Goal: Task Accomplishment & Management: Complete application form

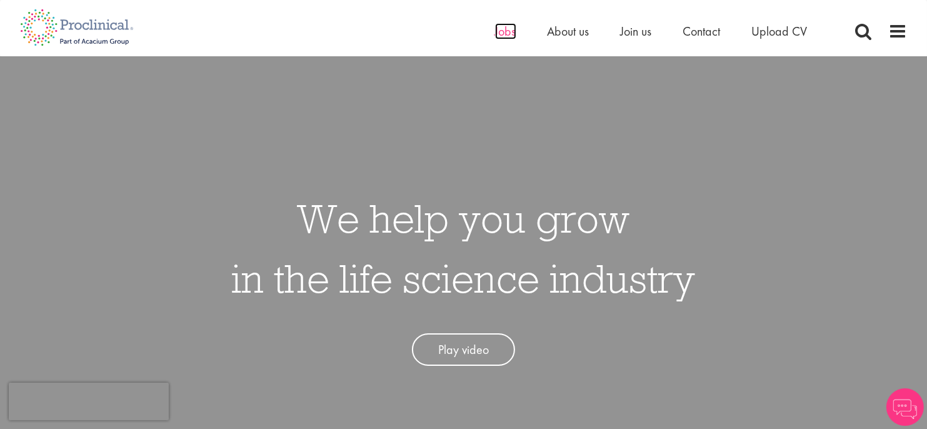
click at [503, 36] on span "Jobs" at bounding box center [505, 31] width 21 height 16
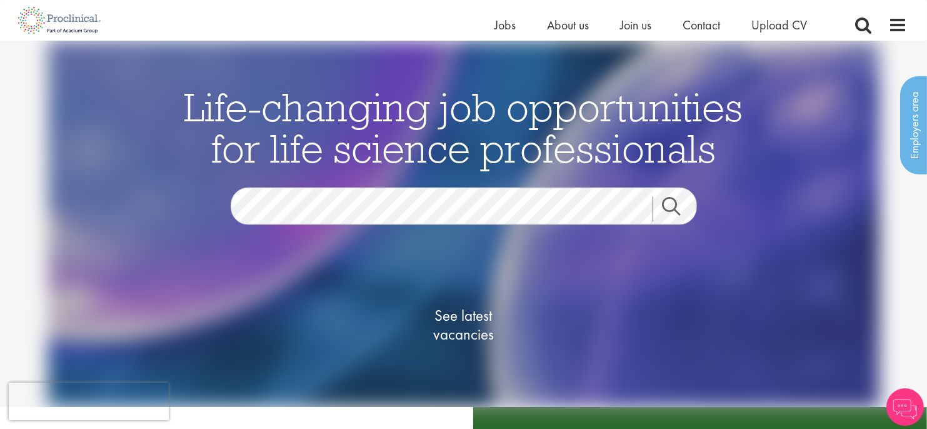
scroll to position [125, 0]
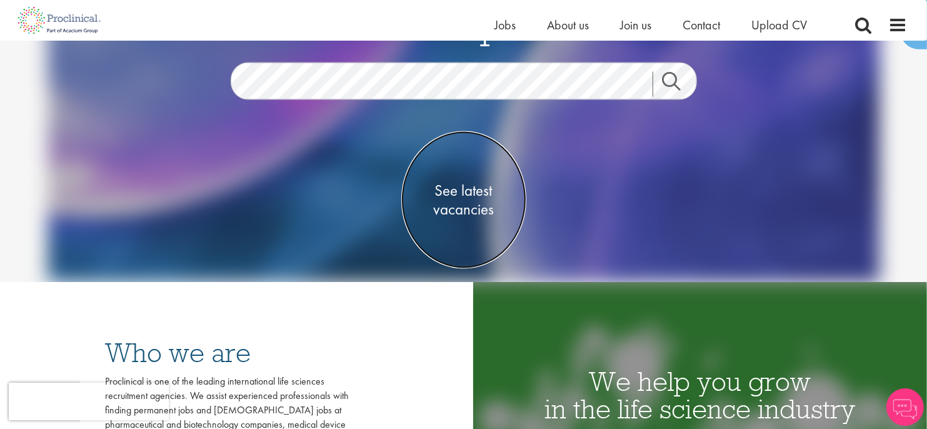
click at [479, 191] on span "See latest vacancies" at bounding box center [463, 200] width 125 height 38
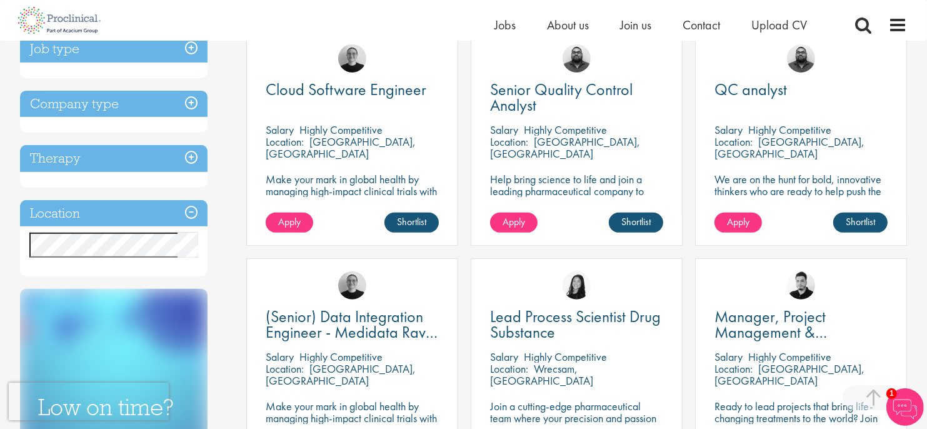
scroll to position [500, 0]
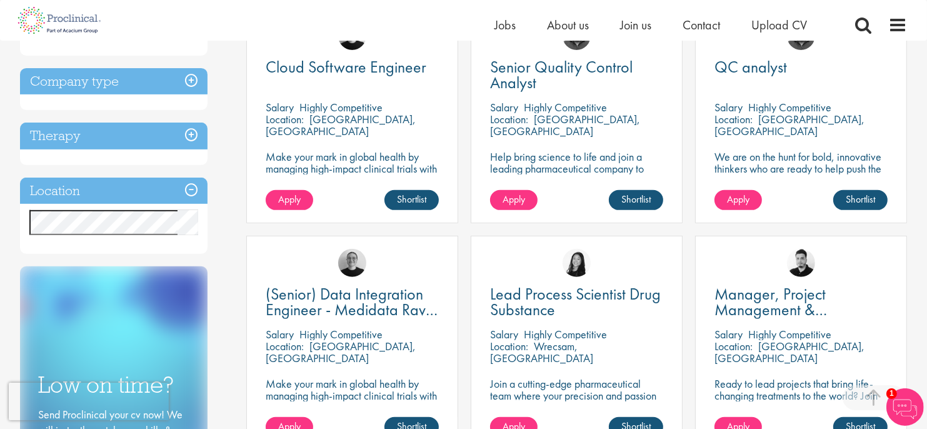
click at [71, 199] on h3 "Location" at bounding box center [114, 191] width 188 height 27
click at [184, 184] on h3 "Location" at bounding box center [114, 191] width 188 height 27
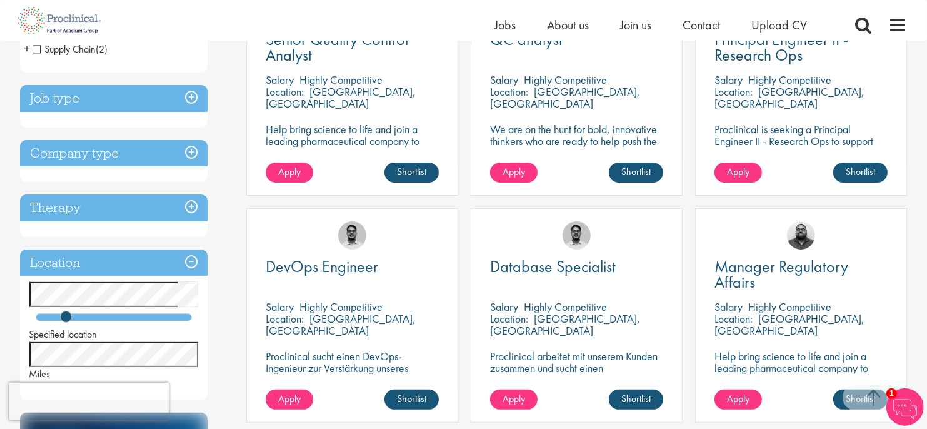
scroll to position [375, 0]
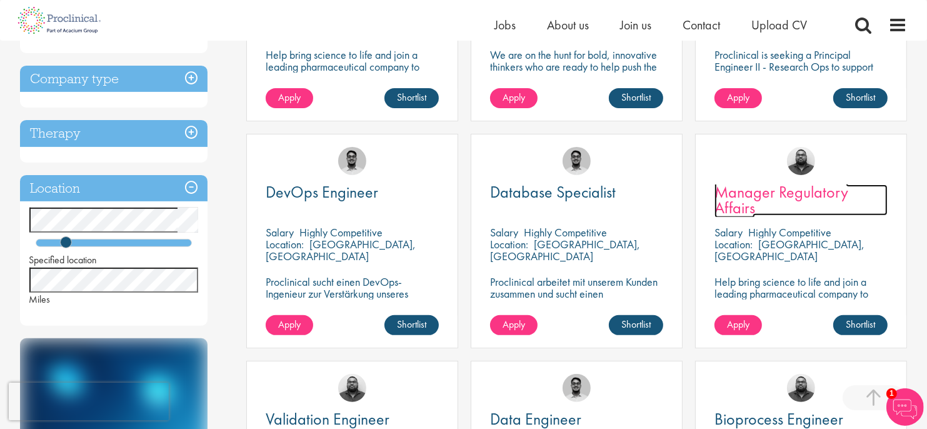
click at [772, 200] on span "Manager Regulatory Affairs" at bounding box center [782, 199] width 134 height 37
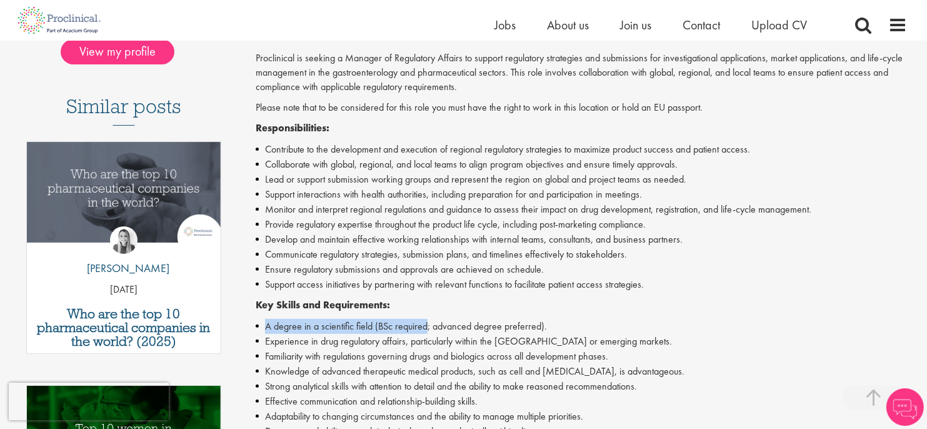
drag, startPoint x: 277, startPoint y: 319, endPoint x: 428, endPoint y: 323, distance: 150.7
click at [428, 323] on li "A degree in a scientific field (BSc required; advanced degree preferred)." at bounding box center [582, 326] width 652 height 15
click at [468, 323] on li "A degree in a scientific field (BSc required; advanced degree preferred)." at bounding box center [582, 326] width 652 height 15
click at [467, 323] on li "A degree in a scientific field (BSc required; advanced degree preferred)." at bounding box center [582, 326] width 652 height 15
click at [538, 324] on li "A degree in a scientific field (BSc required; advanced degree preferred)." at bounding box center [582, 326] width 652 height 15
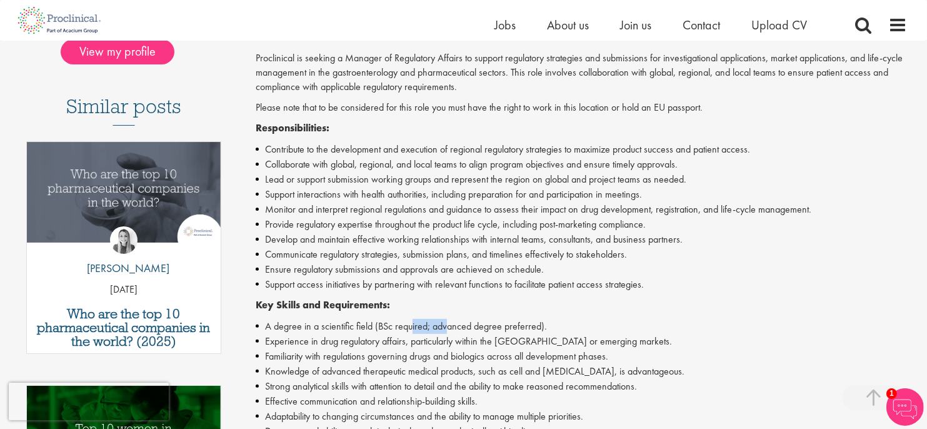
drag, startPoint x: 411, startPoint y: 322, endPoint x: 445, endPoint y: 323, distance: 33.8
click at [445, 323] on li "A degree in a scientific field (BSc required; advanced degree preferred)." at bounding box center [582, 326] width 652 height 15
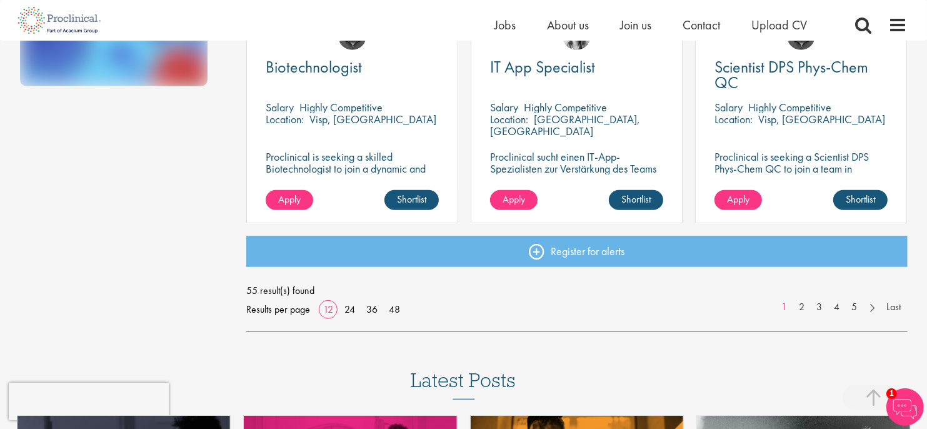
scroll to position [891, 0]
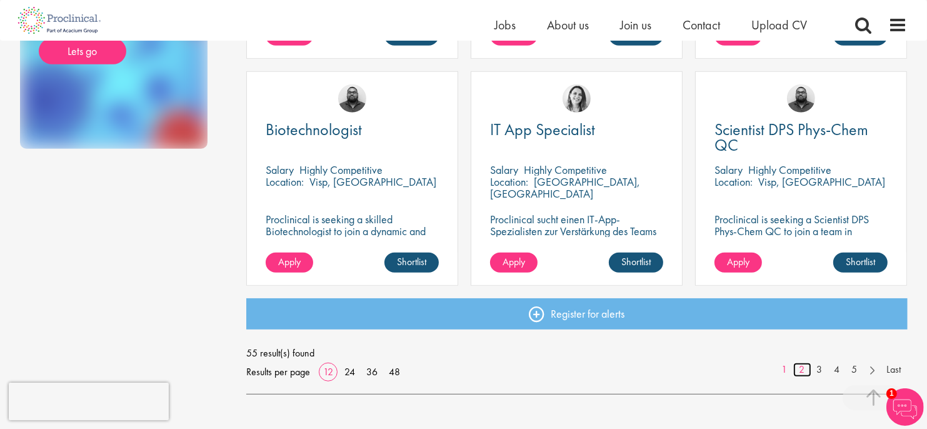
click at [803, 369] on link "2" at bounding box center [802, 370] width 18 height 14
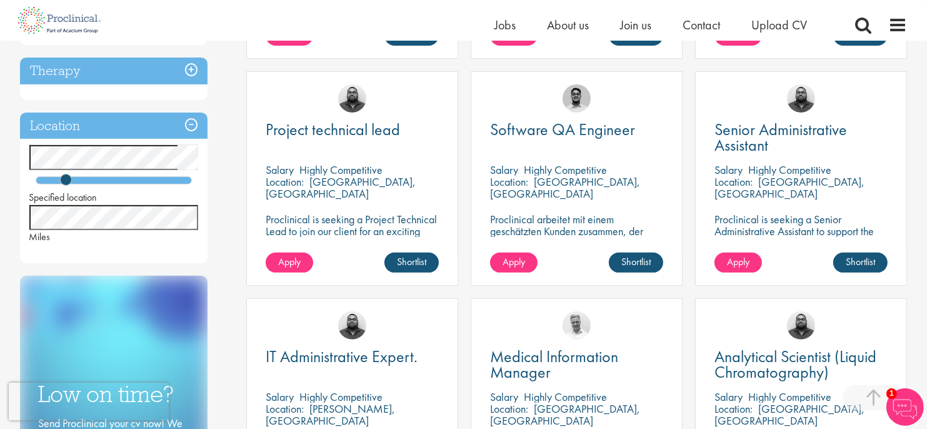
click at [783, 228] on p "Proclinical is seeking a Senior Administrative Assistant to support the Clinica…" at bounding box center [801, 237] width 173 height 48
click at [755, 144] on span "Senior Administrative Assistant" at bounding box center [781, 137] width 133 height 37
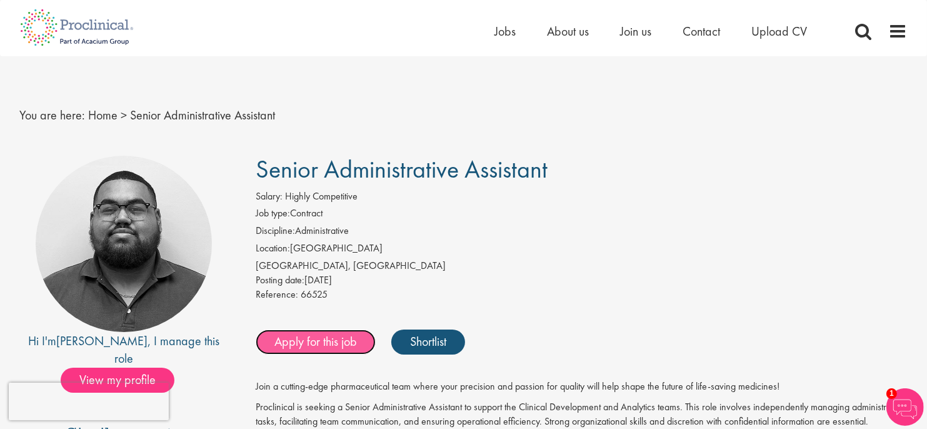
click at [314, 339] on link "Apply for this job" at bounding box center [316, 341] width 120 height 25
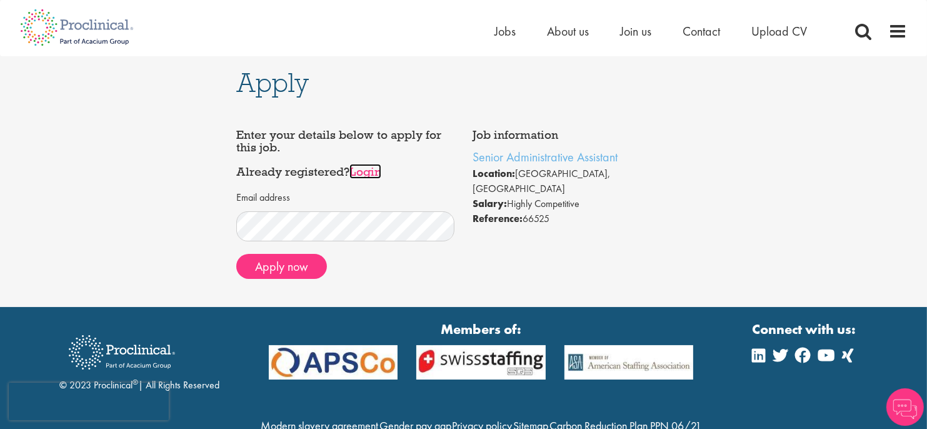
click at [376, 169] on link "Login" at bounding box center [365, 171] width 32 height 15
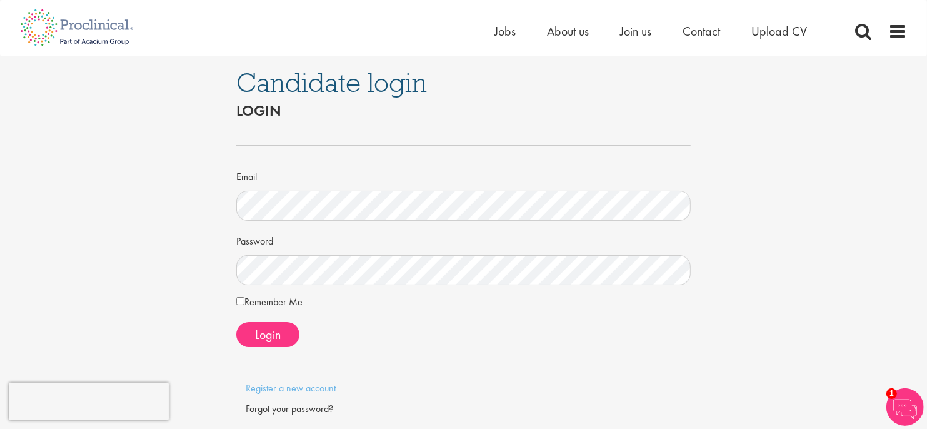
click at [280, 319] on form "Email Password Remember Me Login" at bounding box center [464, 236] width 436 height 222
click at [279, 327] on span "Login" at bounding box center [268, 334] width 26 height 16
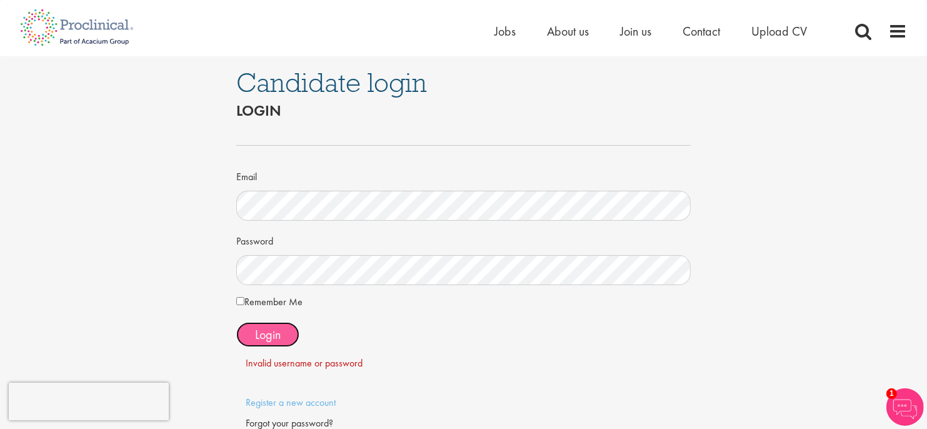
drag, startPoint x: 307, startPoint y: 307, endPoint x: 261, endPoint y: 331, distance: 52.0
click at [261, 331] on span "Login" at bounding box center [268, 334] width 26 height 16
click at [153, 264] on div "Candidate login Login Email Password Remember Me" at bounding box center [464, 260] width 946 height 409
click at [271, 334] on span "Login" at bounding box center [268, 334] width 26 height 16
click at [187, 248] on div "Candidate login Login Email Password Remember Me" at bounding box center [464, 260] width 946 height 409
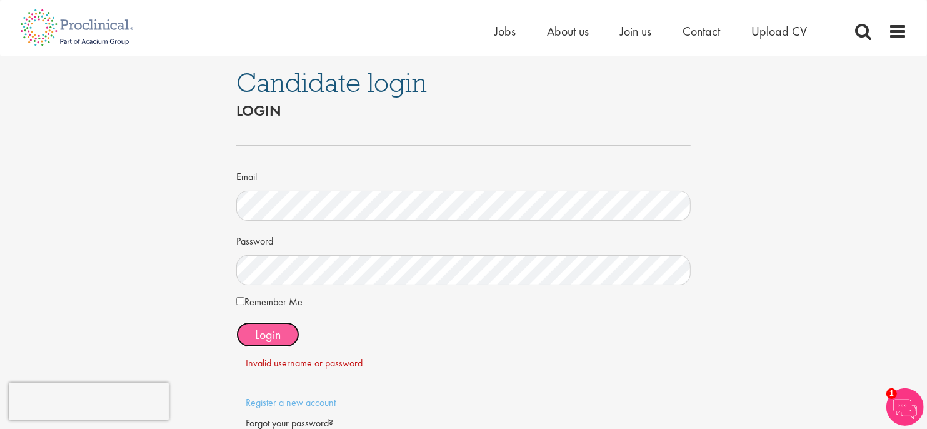
click at [278, 336] on span "Login" at bounding box center [268, 334] width 26 height 16
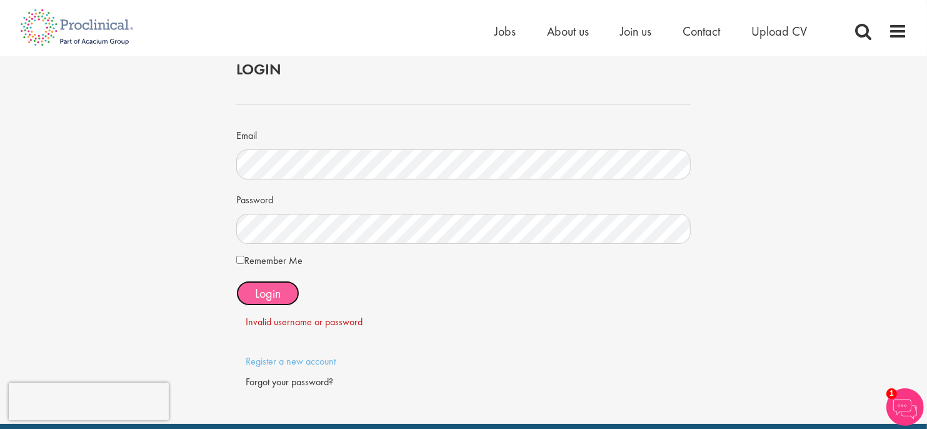
scroll to position [63, 0]
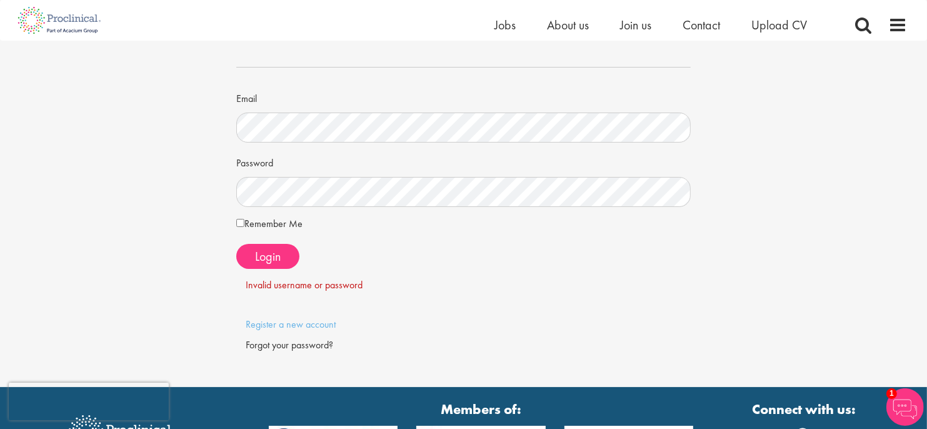
click at [278, 343] on div "Forgot your password?" at bounding box center [464, 345] width 436 height 14
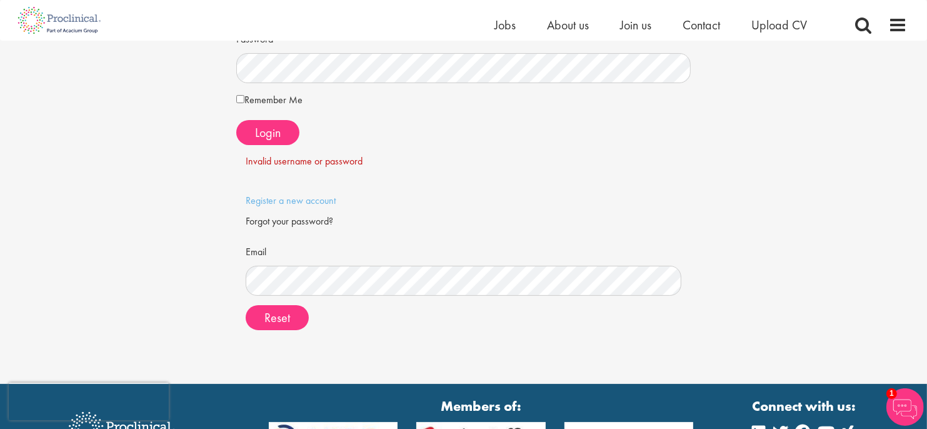
scroll to position [188, 0]
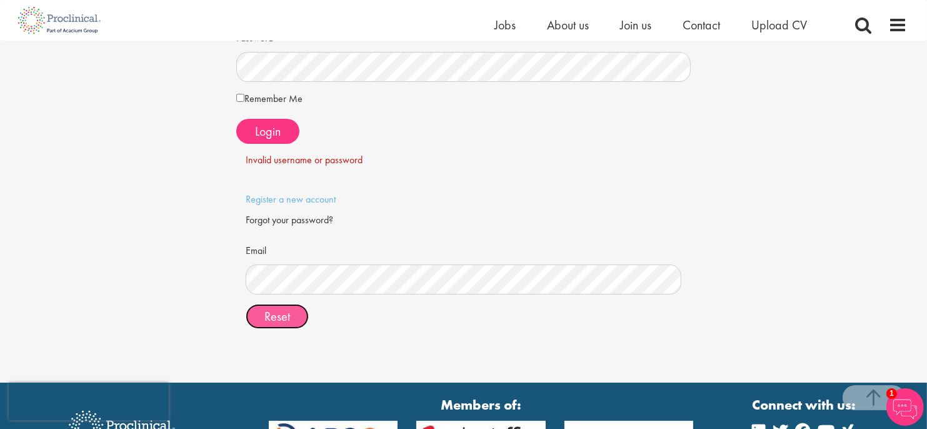
click at [251, 316] on button "Reset" at bounding box center [277, 316] width 63 height 25
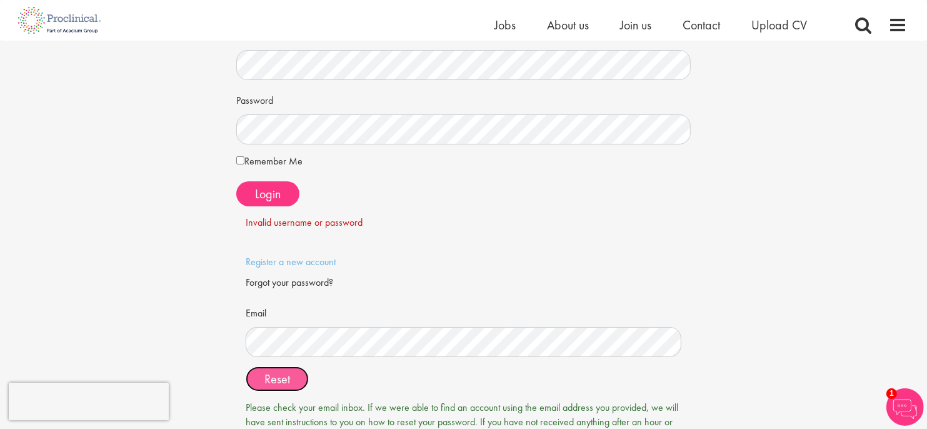
scroll to position [313, 0]
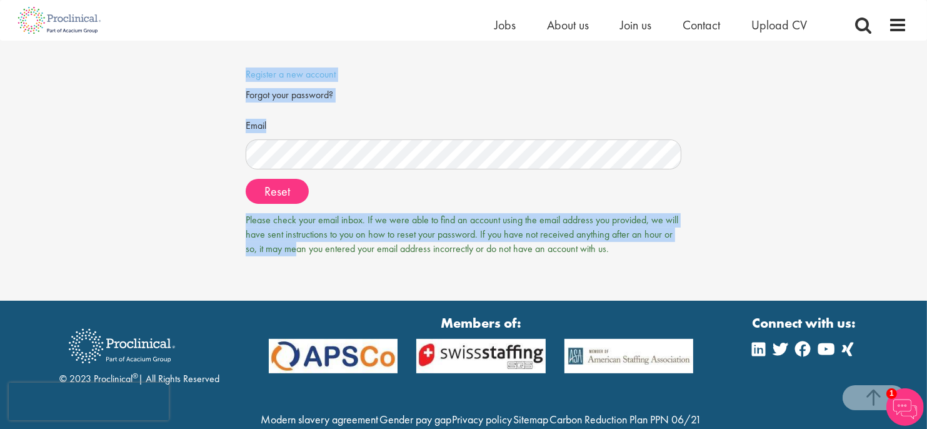
drag, startPoint x: 548, startPoint y: 234, endPoint x: 695, endPoint y: 234, distance: 146.9
click at [695, 234] on div "Candidate login Login Email Password Remember Me" at bounding box center [463, 14] width 473 height 573
click at [506, 28] on span "Jobs" at bounding box center [505, 25] width 21 height 16
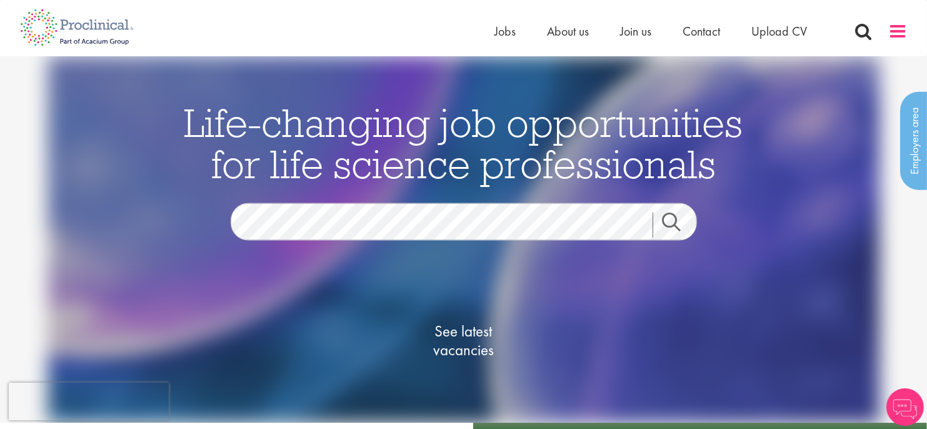
click at [896, 36] on span at bounding box center [898, 31] width 19 height 19
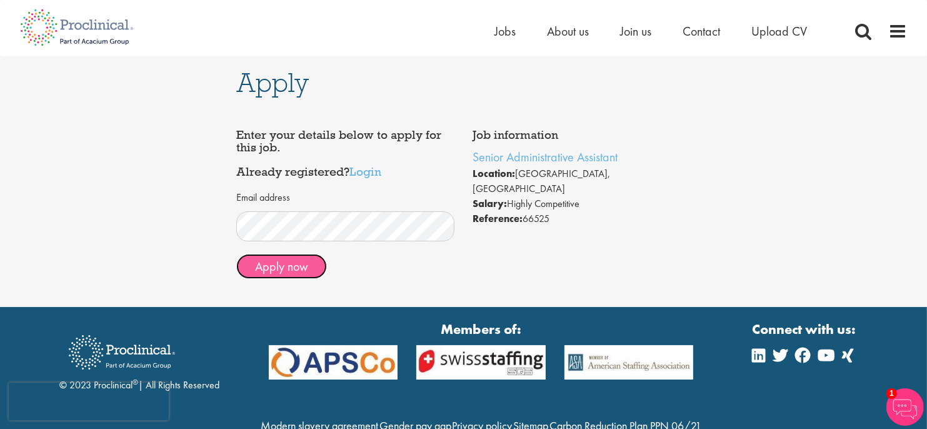
click at [305, 262] on button "Apply now" at bounding box center [281, 266] width 91 height 25
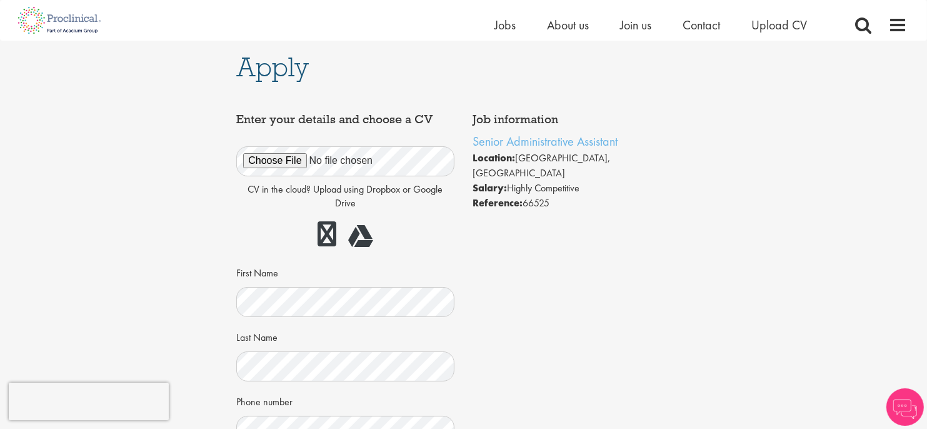
scroll to position [188, 0]
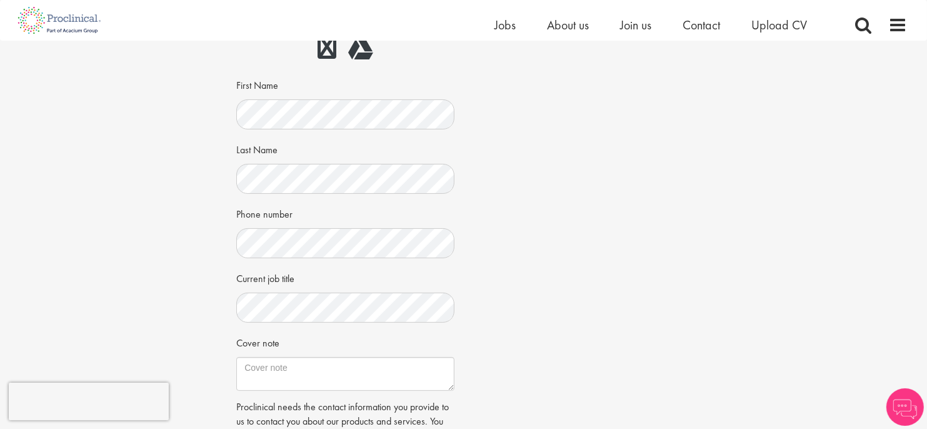
click at [301, 94] on div "First Name" at bounding box center [345, 101] width 218 height 55
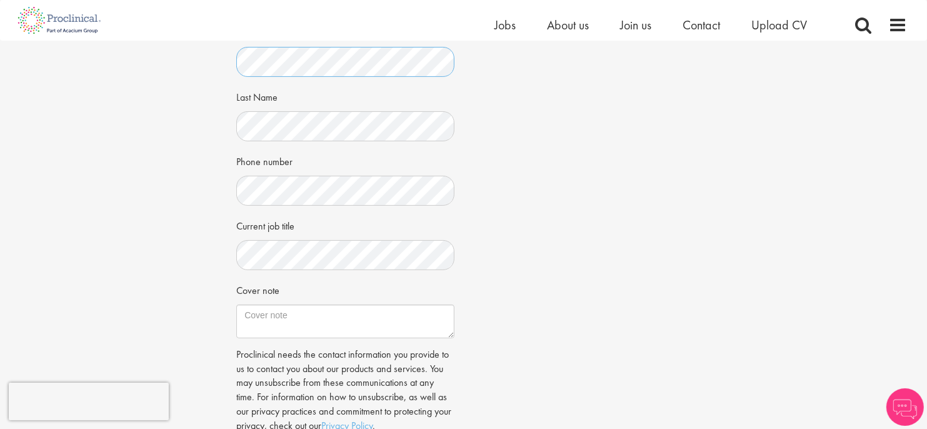
scroll to position [313, 0]
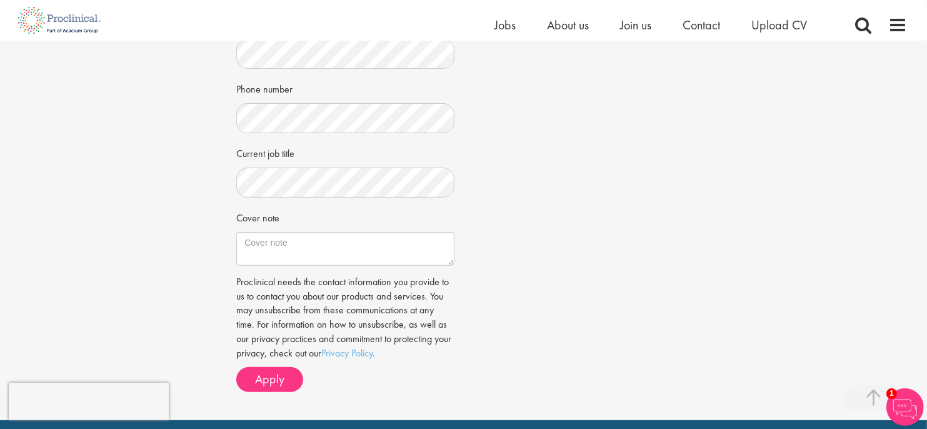
click at [341, 77] on div "CV in the cloud? Upload using Dropbox or Google Drive First Name Last Name Phon…" at bounding box center [345, 42] width 199 height 446
click at [371, 80] on div "Phone number" at bounding box center [345, 105] width 218 height 55
click at [156, 98] on div "Apply Job information Senior Administrative Assistant Location: Basel, Switzerl…" at bounding box center [464, 74] width 946 height 692
click at [301, 244] on textarea "Cover note" at bounding box center [345, 249] width 218 height 34
click at [279, 244] on textarea "Cover note" at bounding box center [345, 249] width 218 height 34
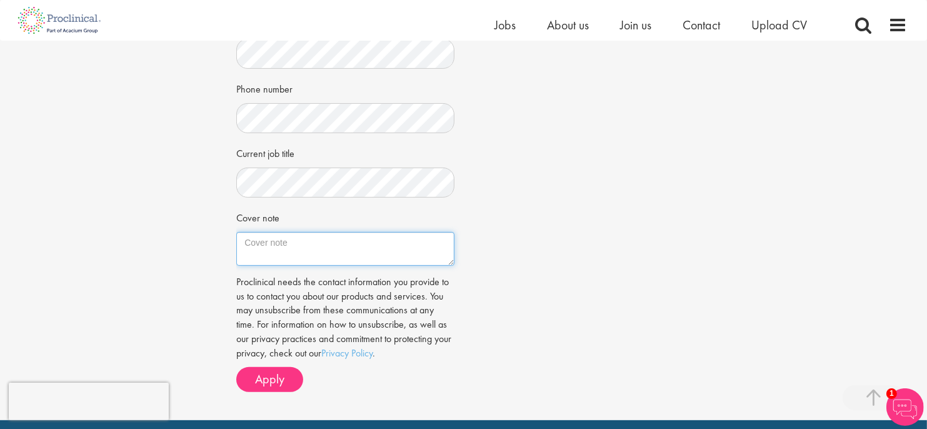
paste textarea "Dear Ms. Bennett, I bring over ten years of administrative and project coordina…"
click at [265, 255] on textarea "Dear Ms. Bennett, I bring over ten years of administrative and project coordina…" at bounding box center [345, 249] width 218 height 34
click at [298, 255] on textarea "Dear Ms. Bennett, I bring over ten years of administrative and project coordina…" at bounding box center [345, 249] width 218 height 34
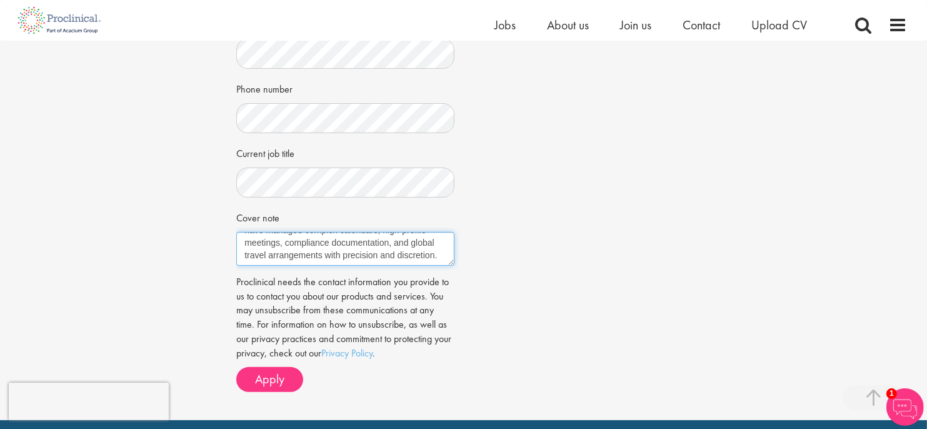
scroll to position [100, 0]
click at [354, 252] on textarea "Dear Ms. Bennett, I bring over 6 years of administrative and project coordinati…" at bounding box center [345, 249] width 218 height 34
click at [448, 258] on textarea "Dear Ms. Bennett, I bring over 6 years of administrative and project coordinati…" at bounding box center [345, 249] width 218 height 34
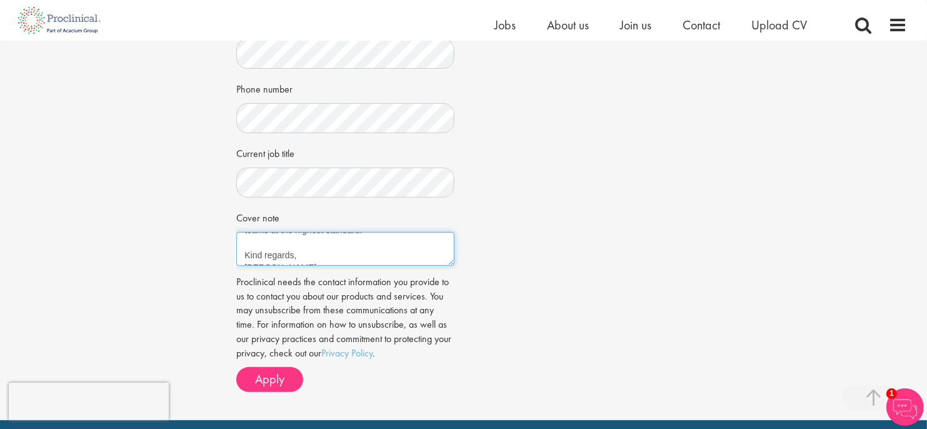
click at [315, 248] on textarea "Dear Ms. Bennett, I bring over 6 years of administrative and project coordinati…" at bounding box center [345, 249] width 218 height 34
click at [255, 258] on textarea "Dear Ms. Bennett, I bring over 6 years of administrative and project coordinati…" at bounding box center [345, 249] width 218 height 34
click at [331, 252] on textarea "Dear Ms. Bennett, I bring over 6 years of administrative and project coordinati…" at bounding box center [345, 249] width 218 height 34
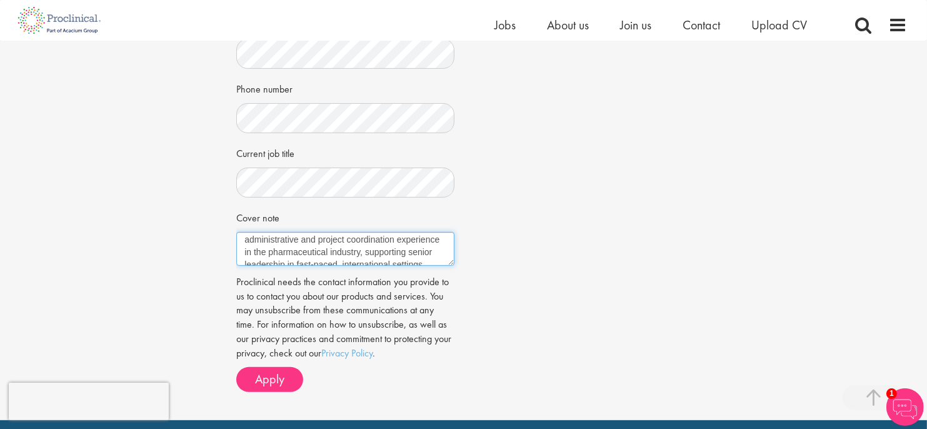
scroll to position [25, 0]
click at [274, 251] on textarea "Dear Ms. Bennett, I bring over 6 years of administrative and project coordinati…" at bounding box center [345, 249] width 218 height 34
click at [421, 242] on textarea "Dear Ms. Bennett, I bring over 6 years of administrative and project coordinati…" at bounding box center [345, 249] width 218 height 34
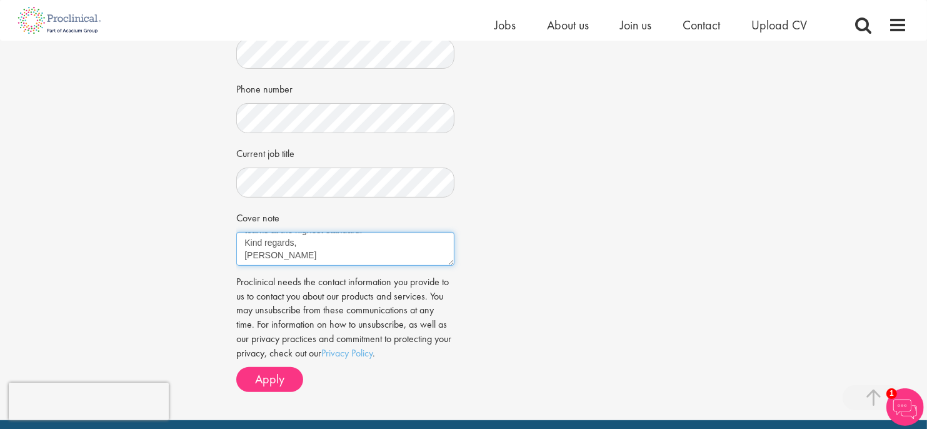
click at [344, 257] on textarea "Dear Ms. Bennett, I bring over 6 years of administrative and project coordinati…" at bounding box center [345, 249] width 218 height 34
click at [352, 252] on textarea "Dear Ms. Bennett, I bring over 6 years of administrative and project coordinati…" at bounding box center [345, 249] width 218 height 34
type textarea "Dear Ms. Bennett, I bring over 6 years of administrative and project coordinati…"
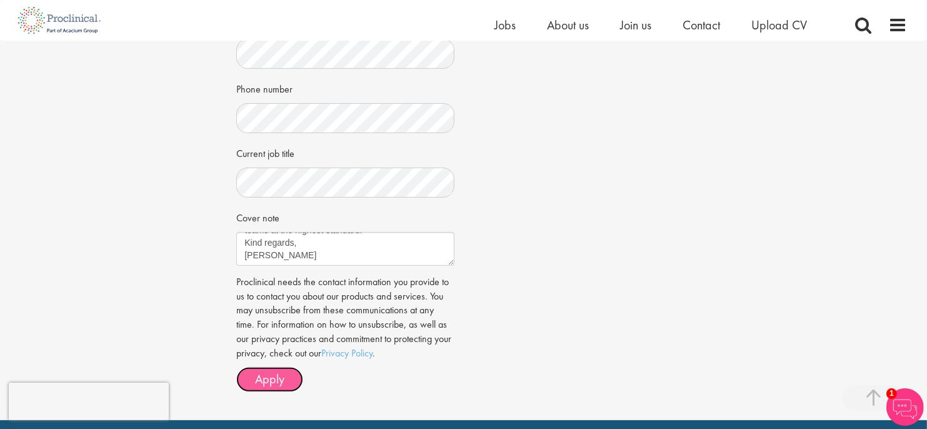
click at [273, 373] on span "Apply" at bounding box center [269, 379] width 29 height 16
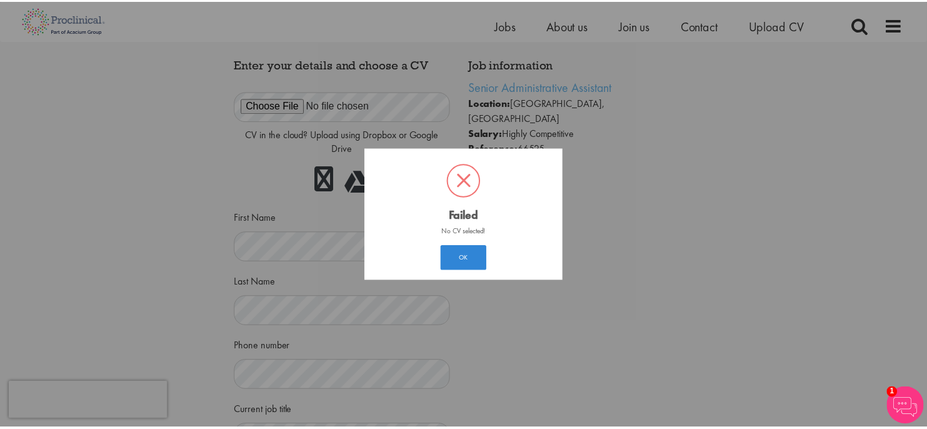
scroll to position [6, 0]
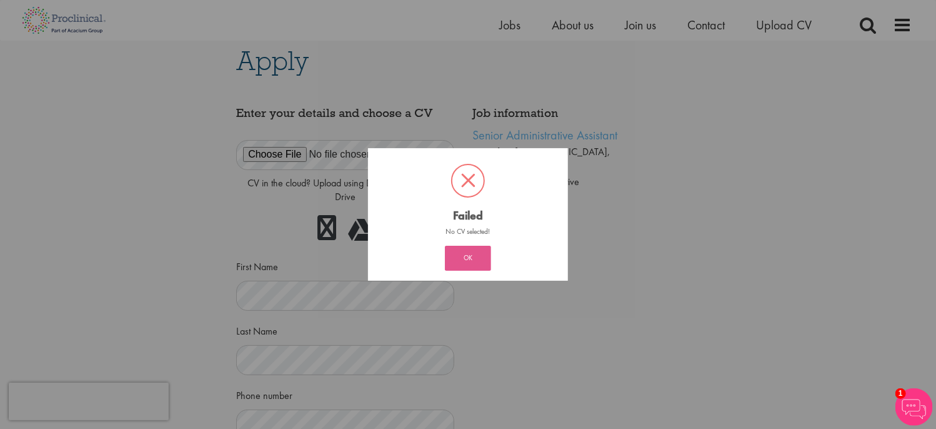
click at [484, 259] on button "OK" at bounding box center [468, 258] width 46 height 25
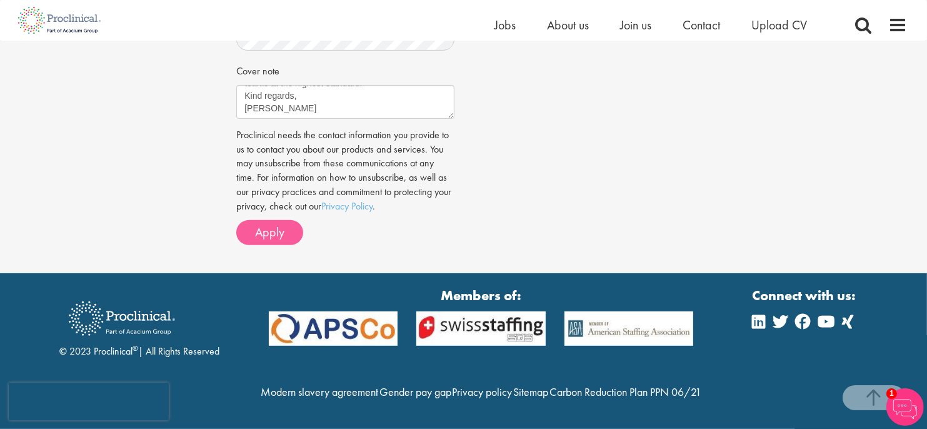
scroll to position [485, 0]
click at [268, 224] on span "Apply" at bounding box center [269, 232] width 29 height 16
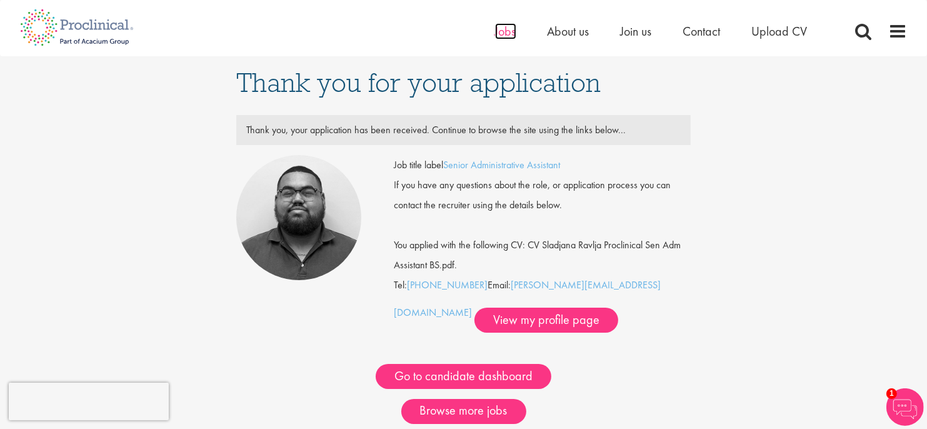
click at [499, 25] on span "Jobs" at bounding box center [505, 31] width 21 height 16
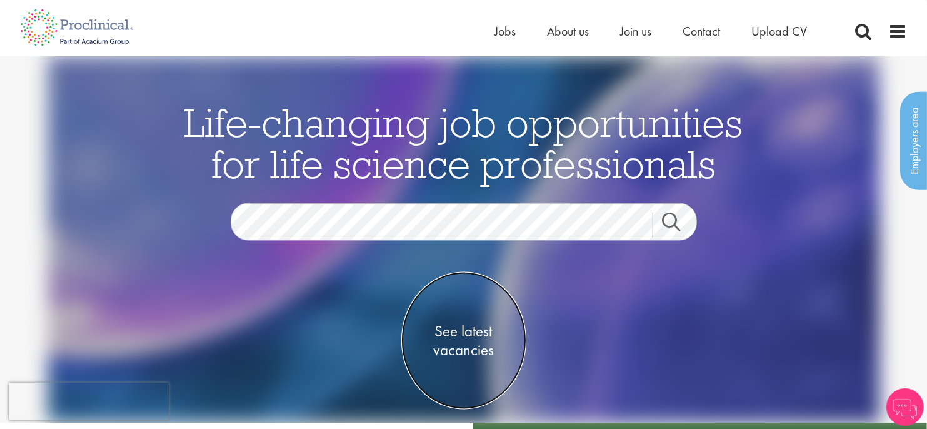
click at [457, 334] on span "See latest vacancies" at bounding box center [463, 341] width 125 height 38
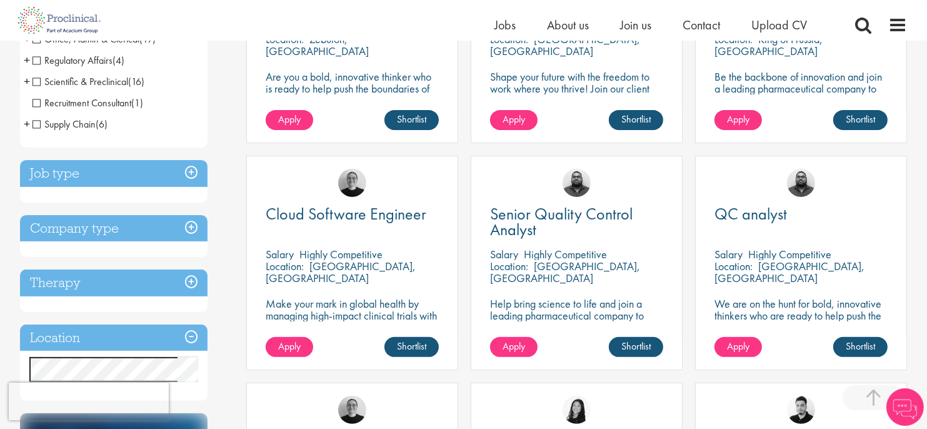
scroll to position [375, 0]
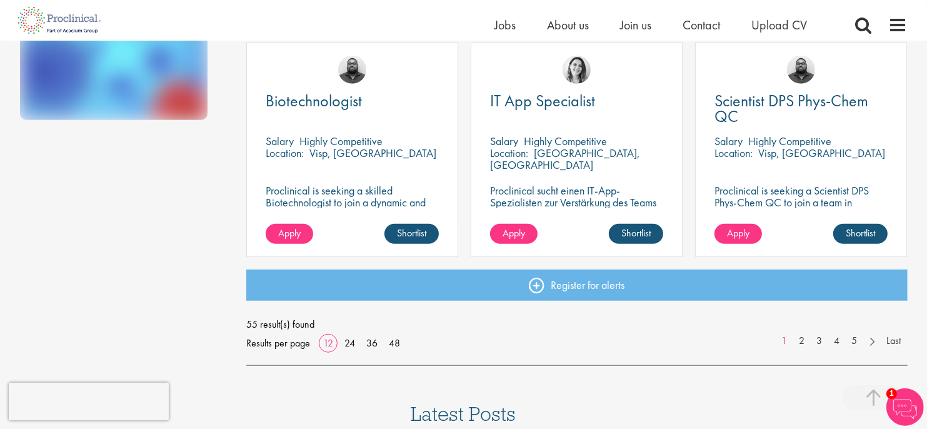
scroll to position [938, 0]
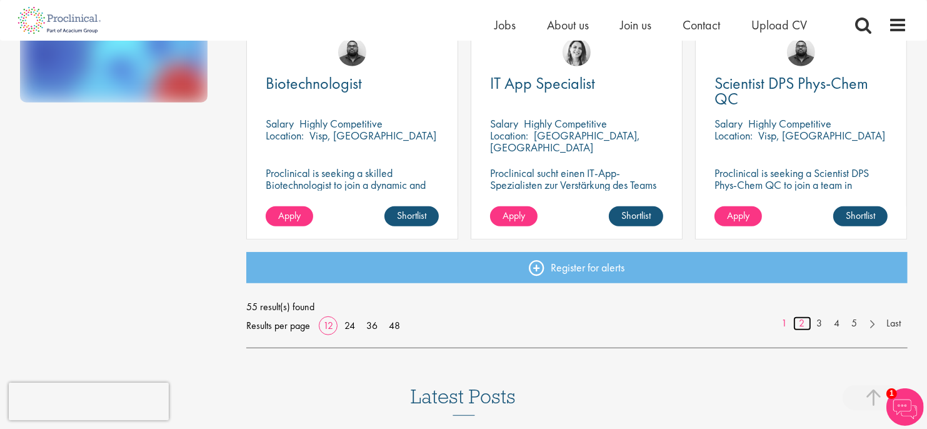
click at [799, 324] on link "2" at bounding box center [802, 323] width 18 height 14
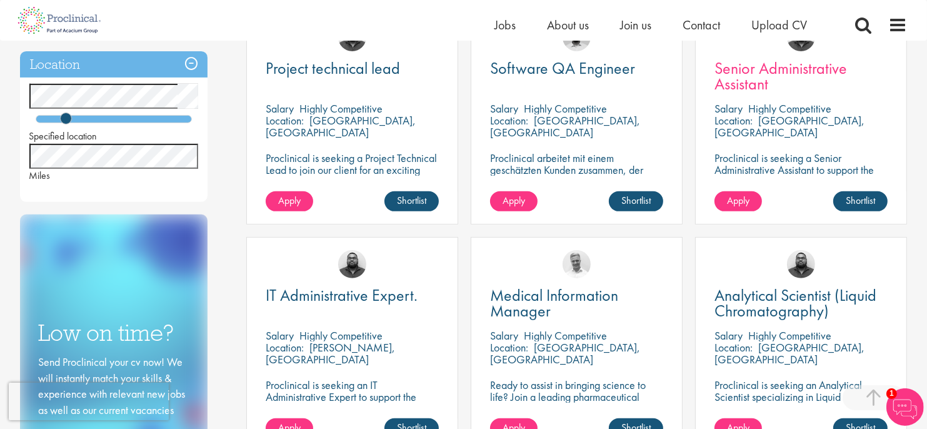
scroll to position [500, 0]
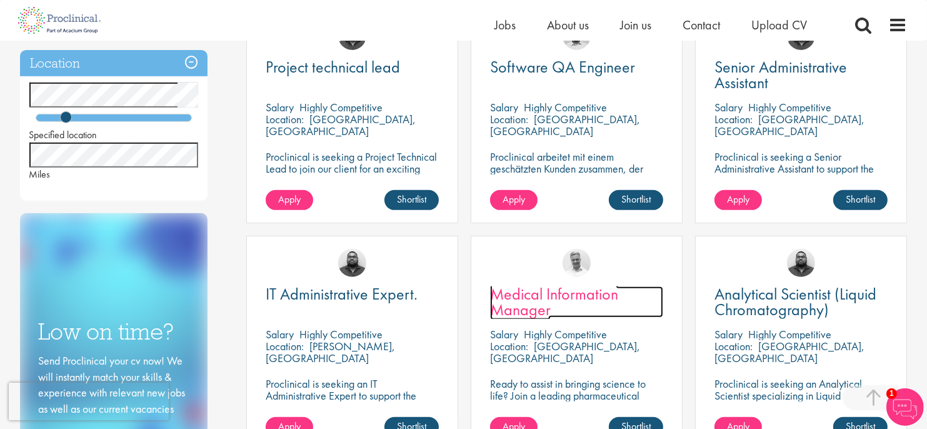
click at [530, 297] on span "Medical Information Manager" at bounding box center [554, 301] width 128 height 37
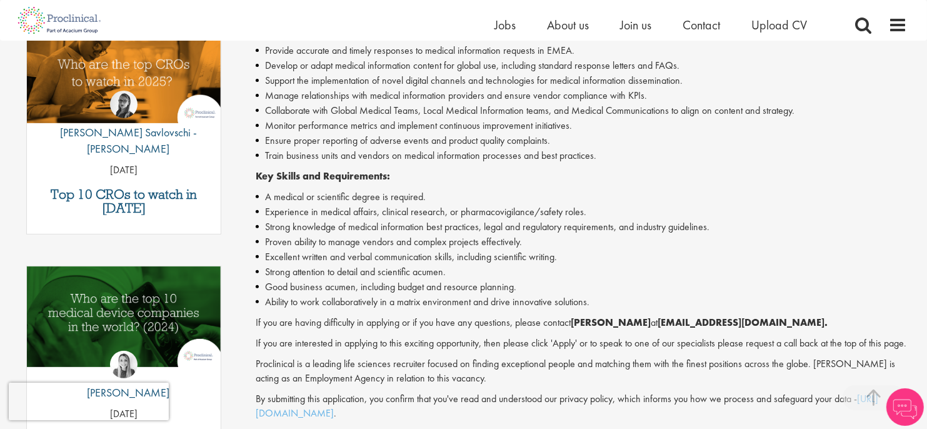
scroll to position [438, 0]
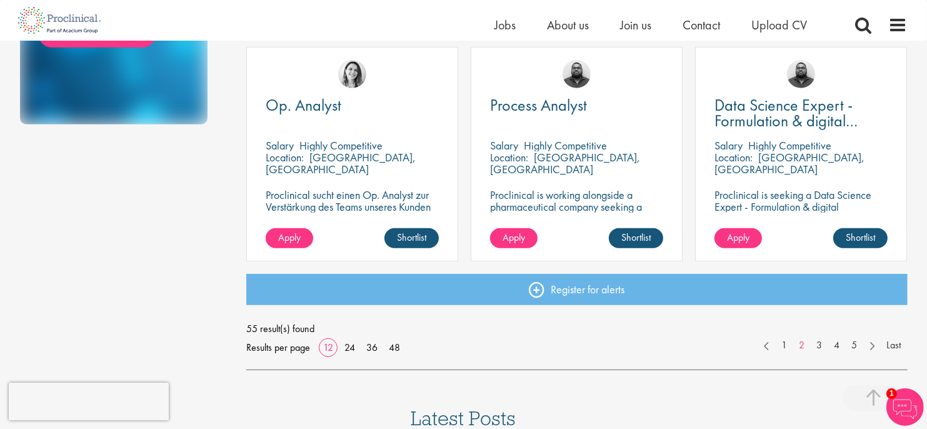
scroll to position [938, 0]
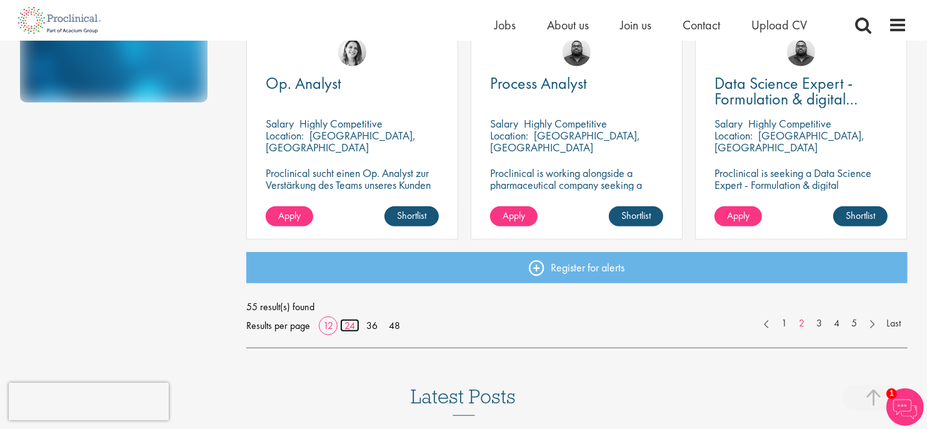
click at [346, 326] on link "24" at bounding box center [349, 325] width 19 height 13
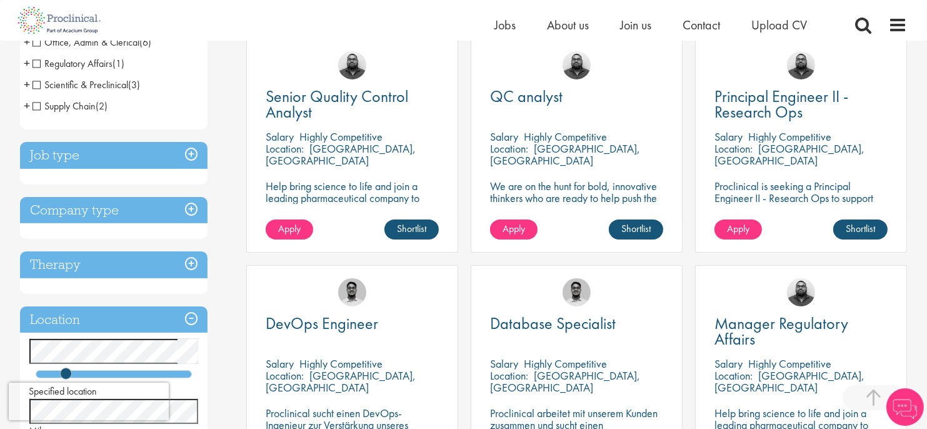
scroll to position [438, 0]
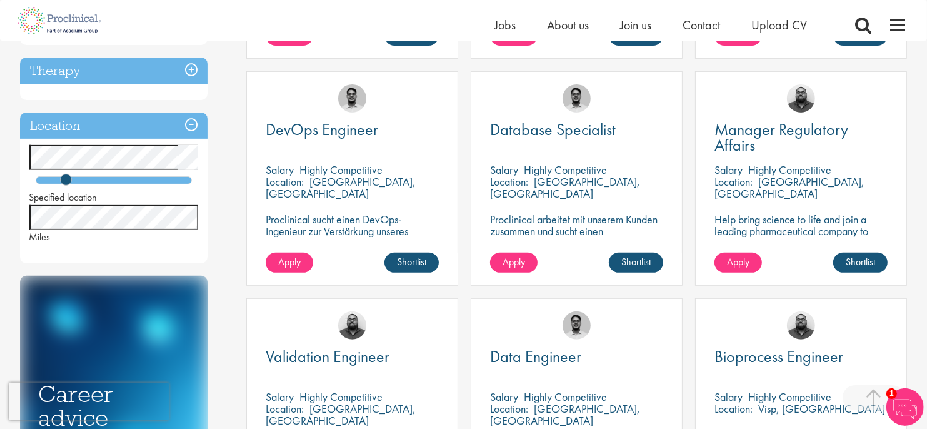
click at [742, 121] on div "Manager Regulatory Affairs [GEOGRAPHIC_DATA] Highly Competitive Location: [GEOG…" at bounding box center [801, 178] width 212 height 214
click at [740, 133] on span "Manager Regulatory Affairs" at bounding box center [782, 137] width 134 height 37
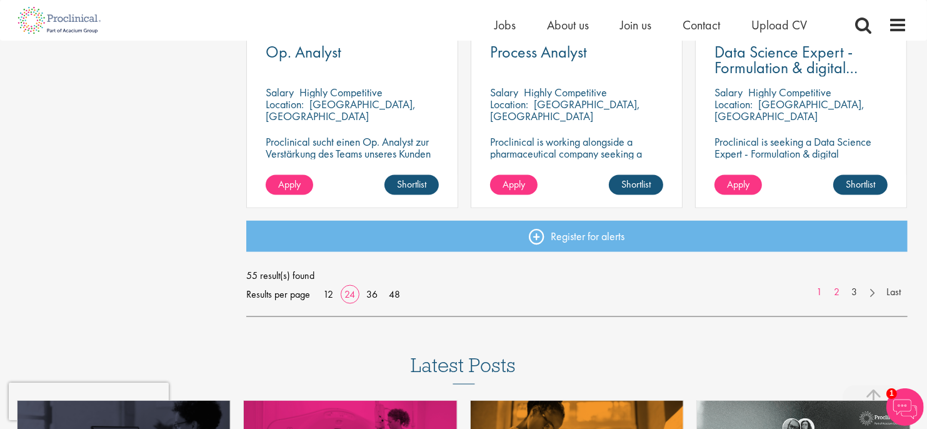
scroll to position [1890, 0]
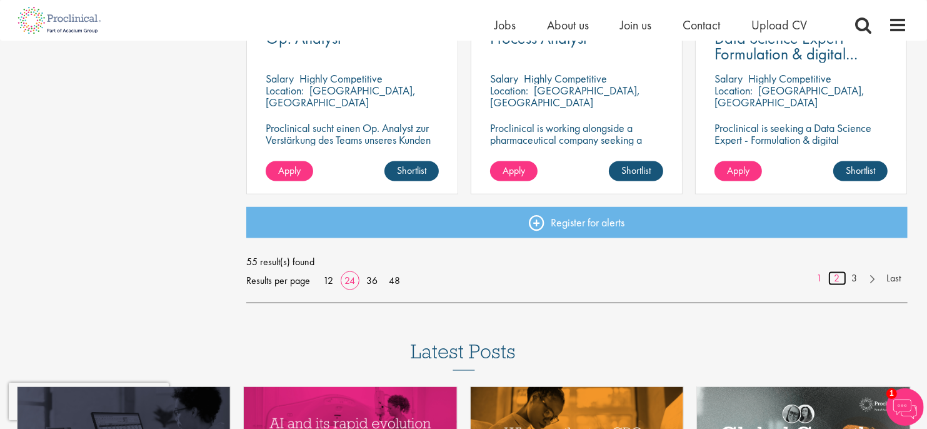
click at [835, 276] on link "2" at bounding box center [837, 278] width 18 height 14
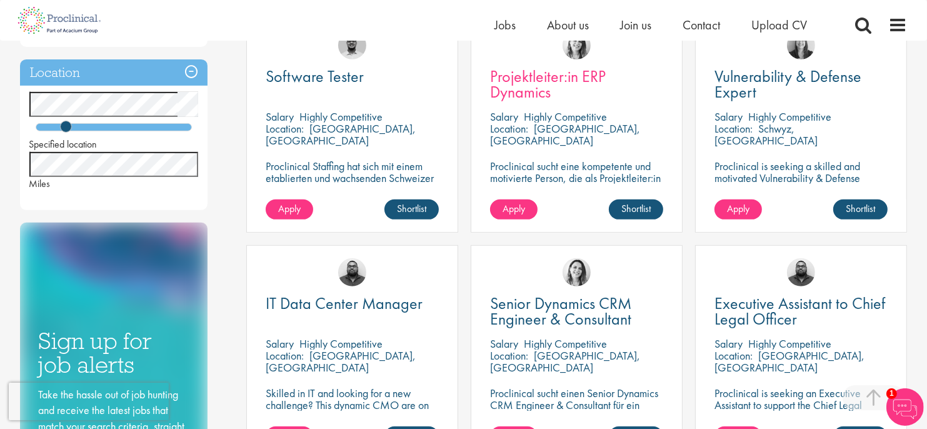
scroll to position [563, 0]
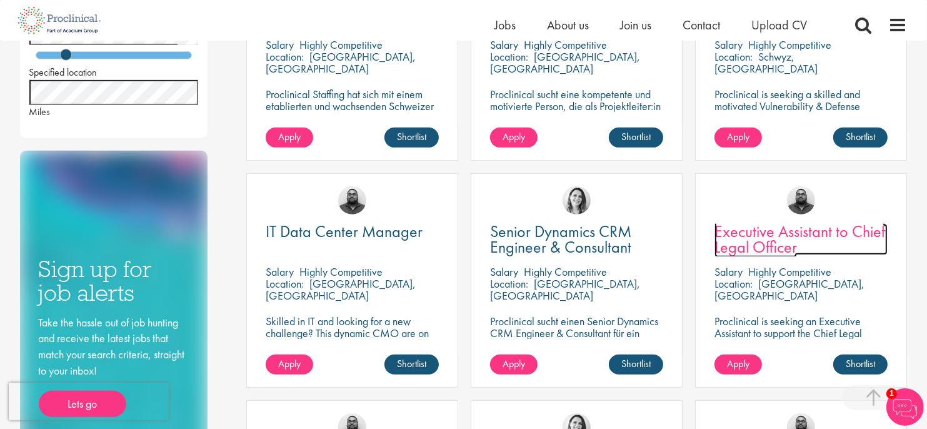
click at [768, 247] on span "Executive Assistant to Chief Legal Officer" at bounding box center [800, 239] width 171 height 37
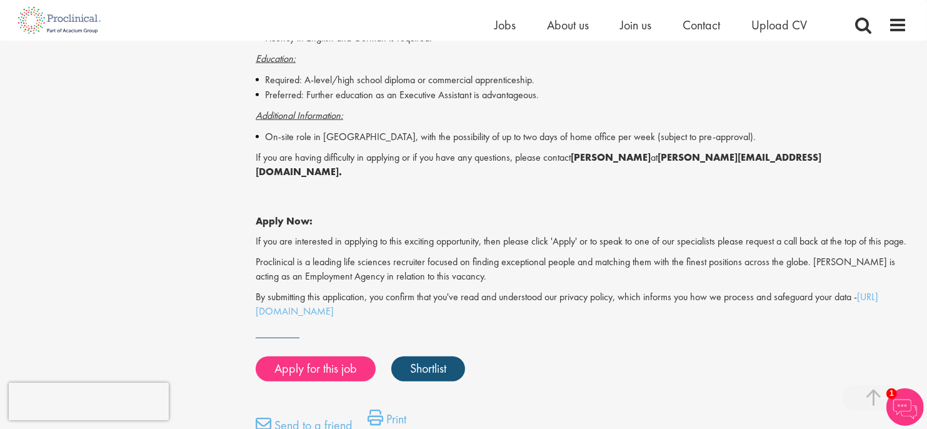
scroll to position [1125, 0]
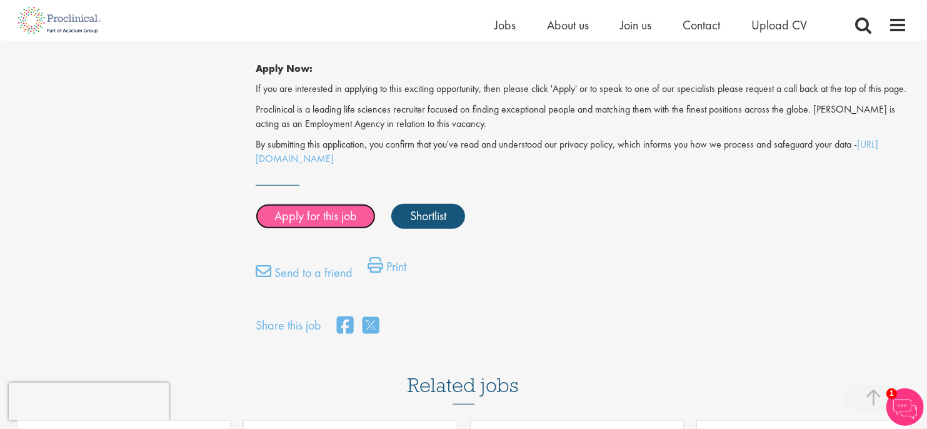
click at [316, 216] on link "Apply for this job" at bounding box center [316, 216] width 120 height 25
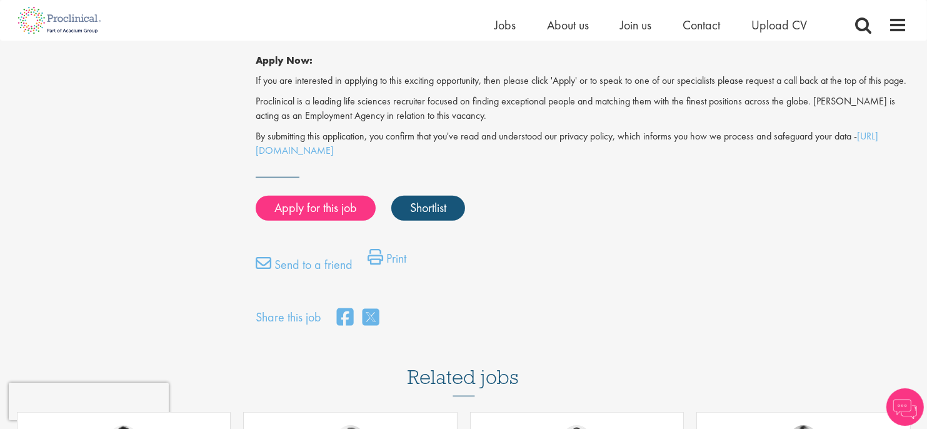
scroll to position [1125, 0]
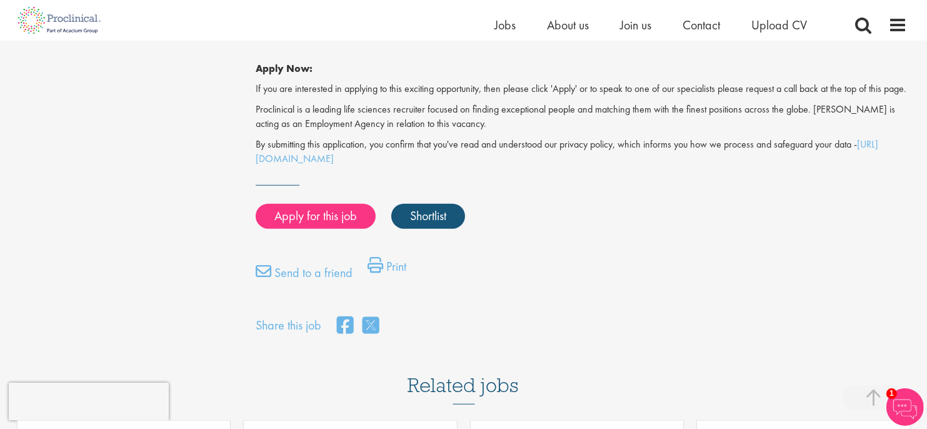
drag, startPoint x: 371, startPoint y: 9, endPoint x: 703, endPoint y: 218, distance: 392.3
click at [703, 218] on div "Apply for this job Shortlist" at bounding box center [580, 217] width 655 height 38
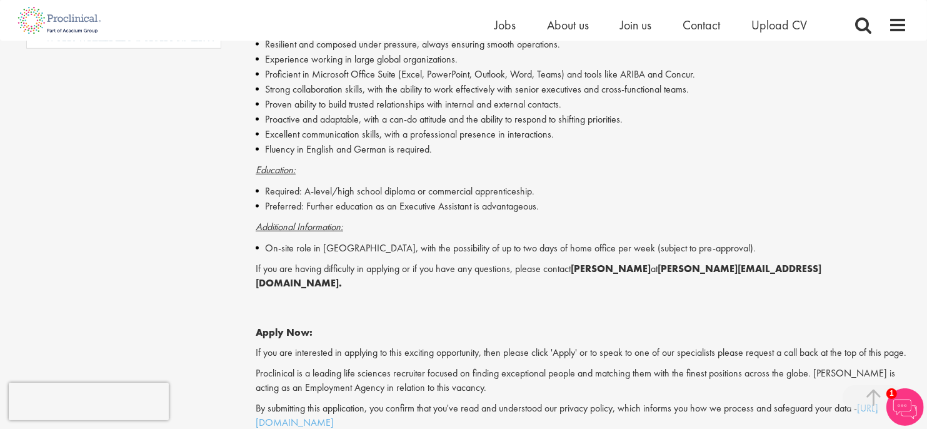
scroll to position [688, 0]
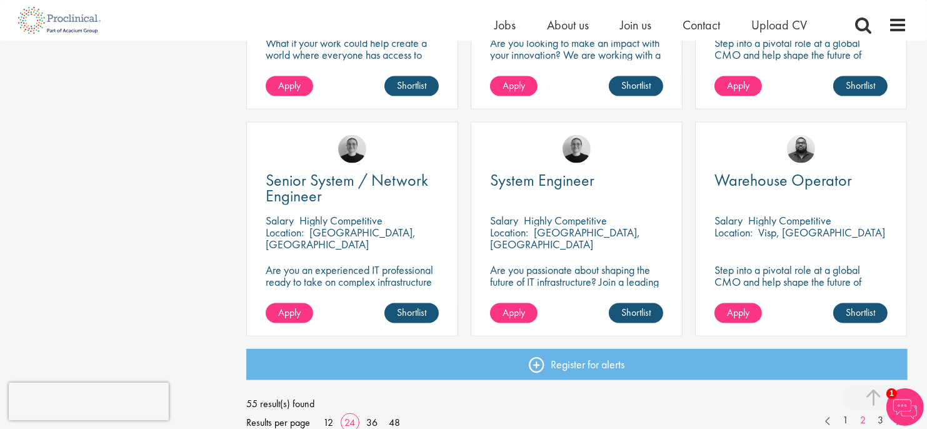
scroll to position [1875, 0]
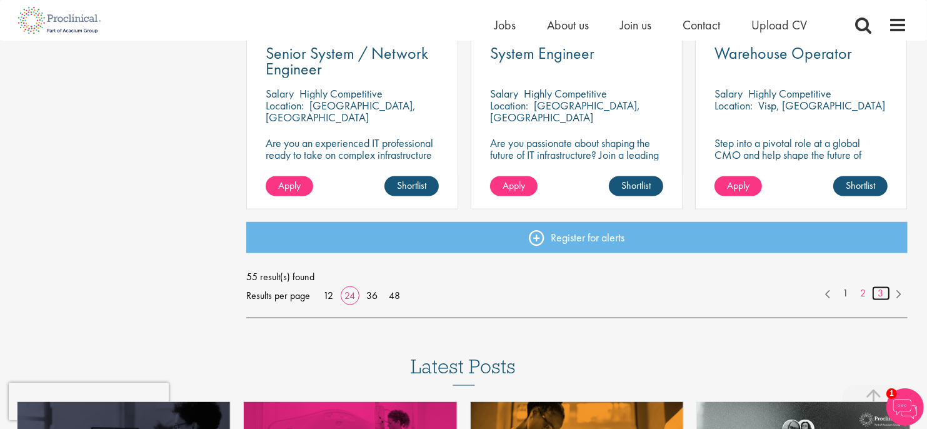
click at [879, 296] on link "3" at bounding box center [881, 293] width 18 height 14
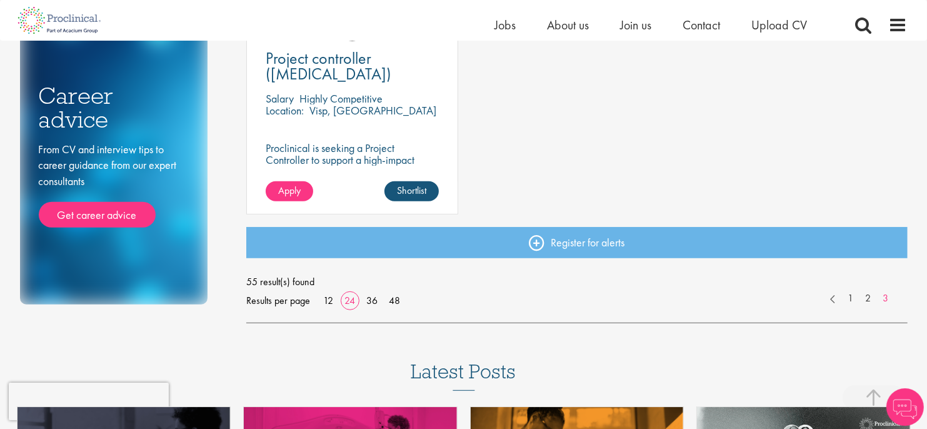
scroll to position [750, 0]
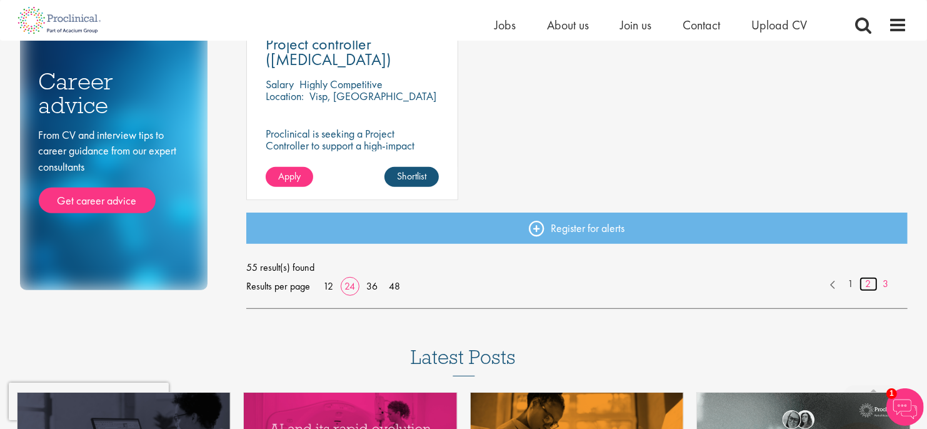
click at [866, 286] on link "2" at bounding box center [869, 284] width 18 height 14
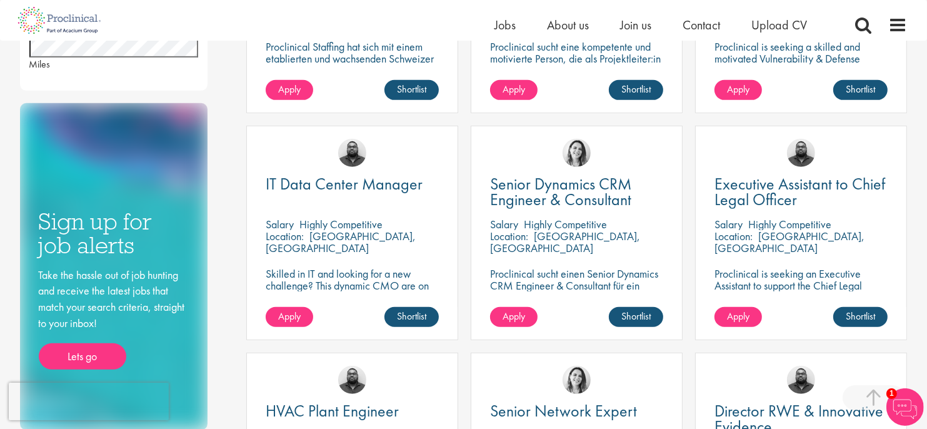
scroll to position [688, 0]
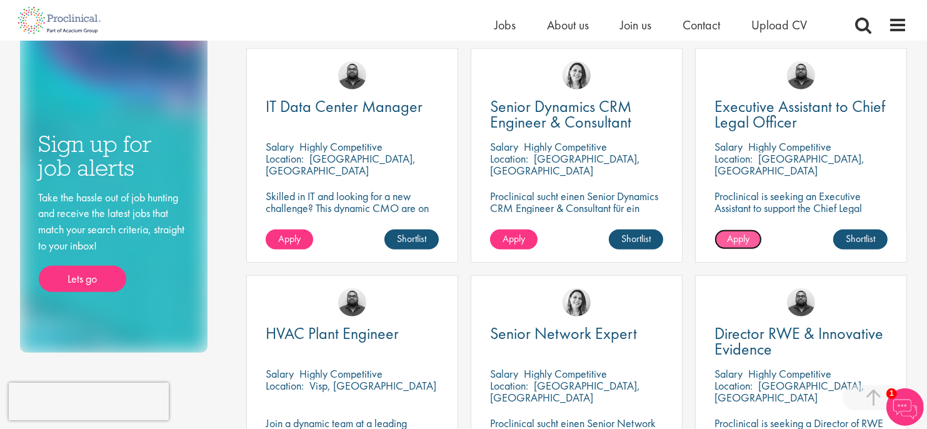
click at [745, 238] on span "Apply" at bounding box center [738, 238] width 23 height 13
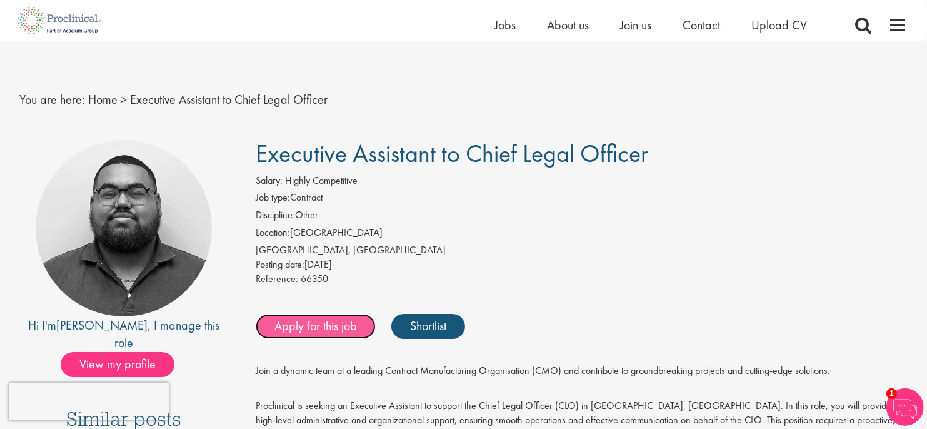
scroll to position [188, 0]
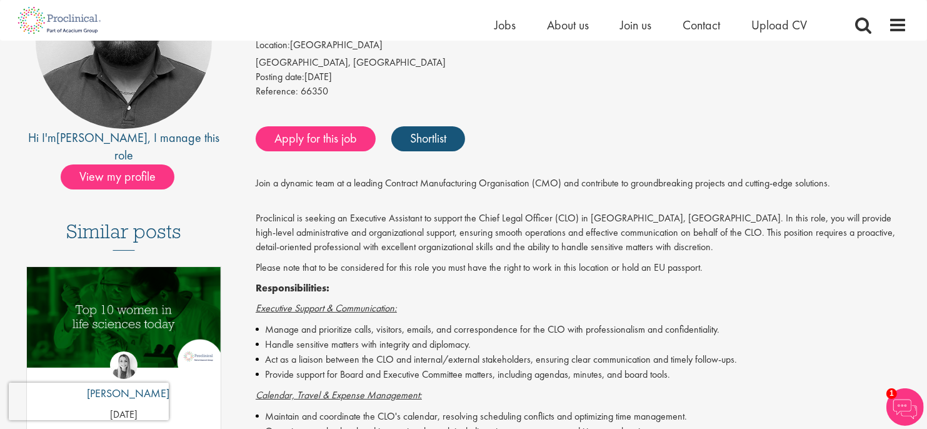
click at [563, 121] on div "Apply for this job Shortlist" at bounding box center [580, 139] width 655 height 38
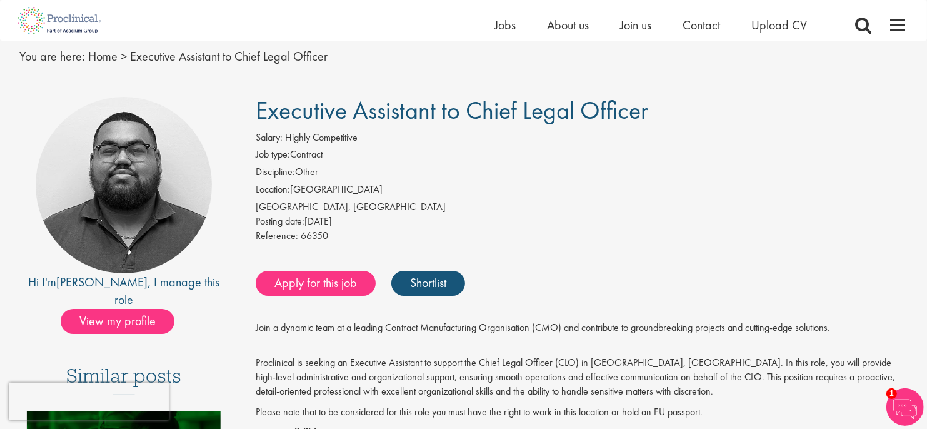
scroll to position [0, 0]
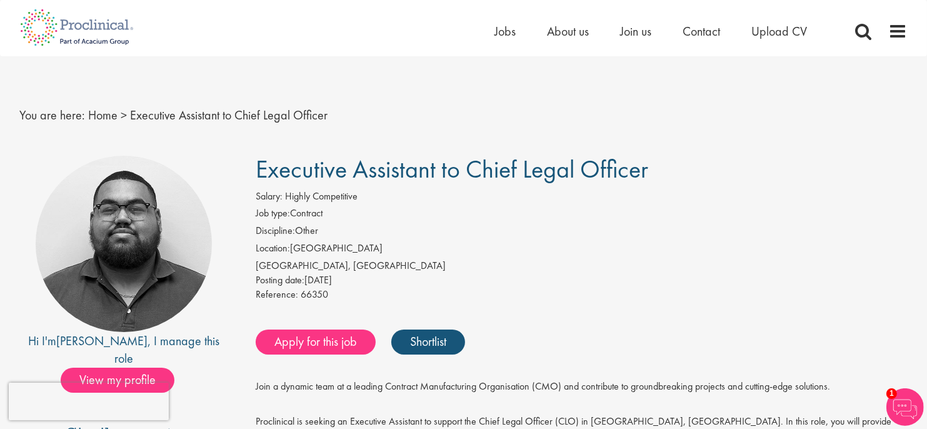
click at [313, 300] on span "66350" at bounding box center [315, 294] width 28 height 13
click at [396, 285] on div "Posting date: 18 Jul 2025" at bounding box center [582, 280] width 652 height 14
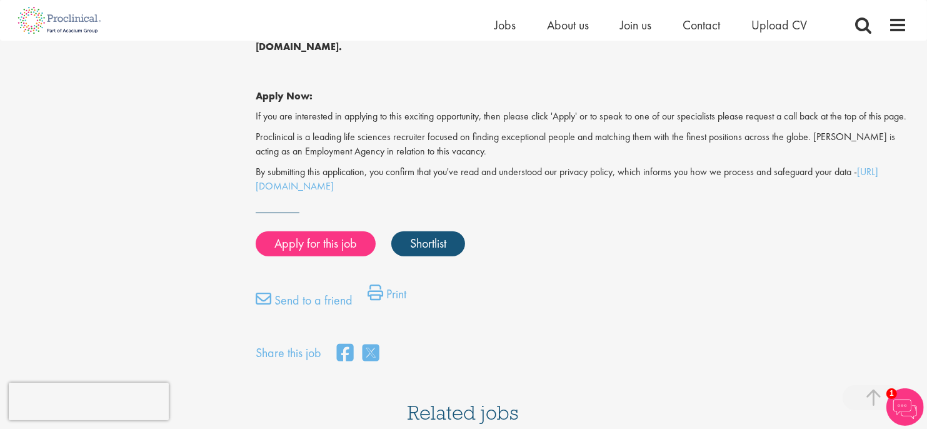
scroll to position [1125, 0]
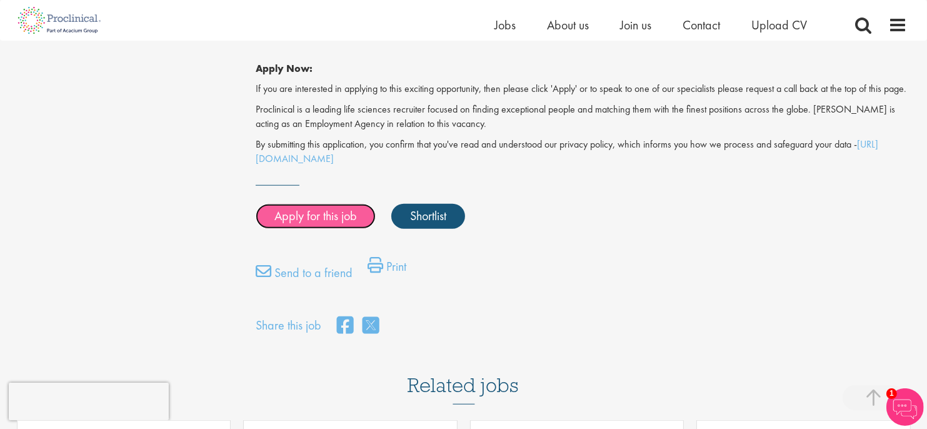
click at [331, 209] on link "Apply for this job" at bounding box center [316, 216] width 120 height 25
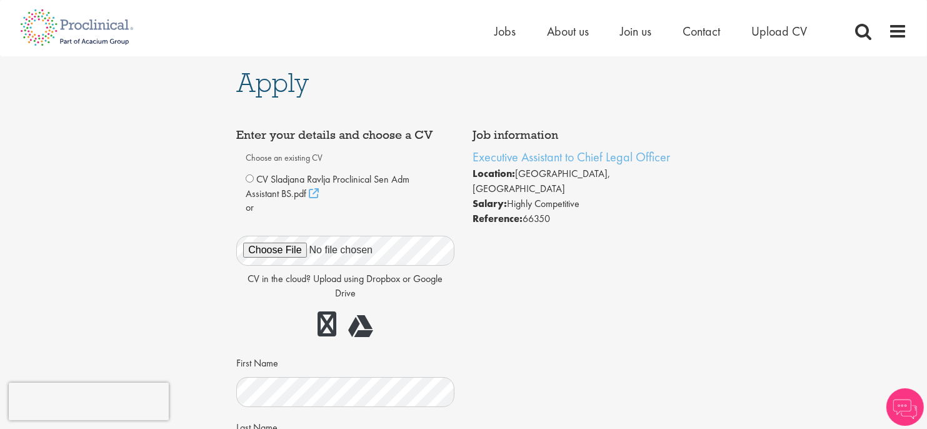
click at [308, 169] on div "Choose an existing CV CV Sladjana Ravlja Proclinical Sen Adm Assistant BS.pdf" at bounding box center [345, 408] width 199 height 520
click at [331, 91] on h1 "Apply" at bounding box center [463, 83] width 454 height 28
drag, startPoint x: 258, startPoint y: 184, endPoint x: 284, endPoint y: 188, distance: 27.1
click at [258, 184] on span "CV Sladjana Ravlja Proclinical Sen Adm Assistant BS.pdf" at bounding box center [328, 187] width 164 height 28
click at [315, 192] on icon at bounding box center [314, 193] width 10 height 10
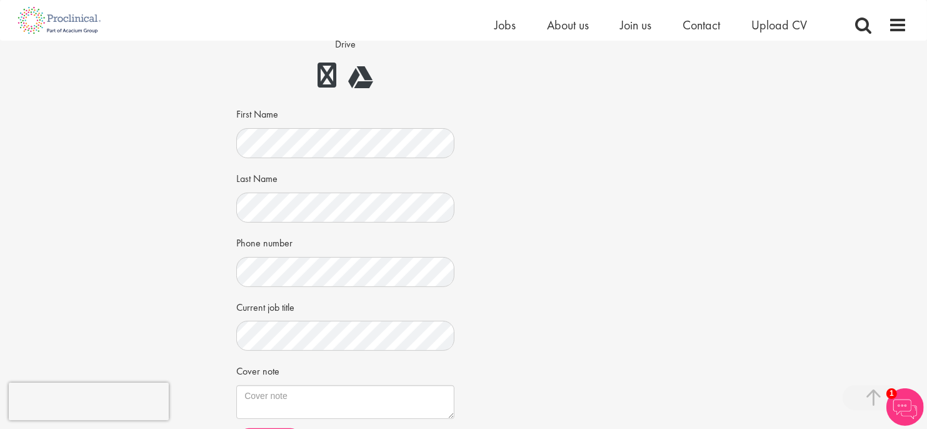
scroll to position [313, 0]
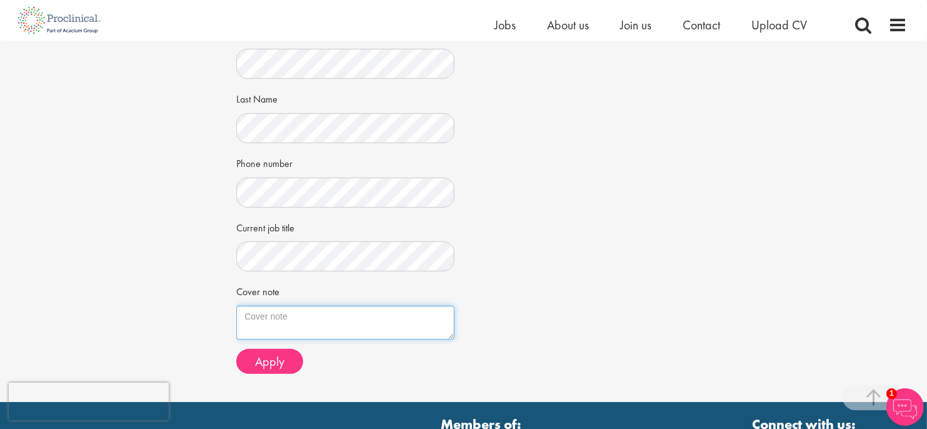
click at [300, 317] on textarea "Cover note" at bounding box center [345, 323] width 218 height 34
click at [303, 327] on textarea "Cover note" at bounding box center [345, 323] width 218 height 34
paste textarea "Dear Ms. Bennett, I am applying for the Executive Assistant to Chief Legal Offi…"
click at [303, 321] on textarea "Cover note" at bounding box center [345, 323] width 218 height 34
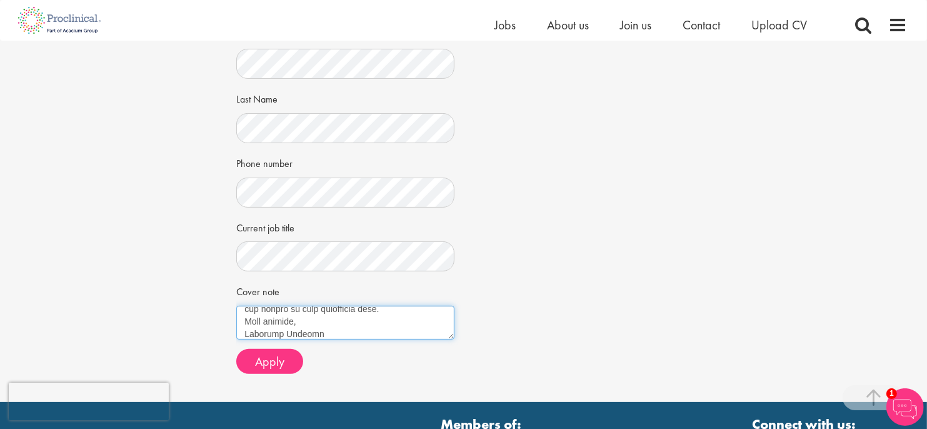
scroll to position [333, 0]
type textarea "Dear Ms. Bennett, I am applying for the Executive Assistant to Chief Legal Offi…"
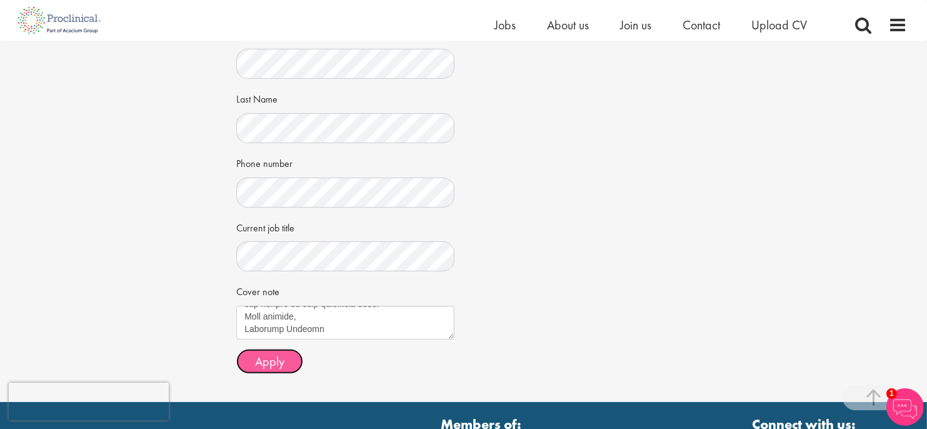
click at [288, 354] on button "Apply" at bounding box center [269, 361] width 67 height 25
